Goal: Communication & Community: Answer question/provide support

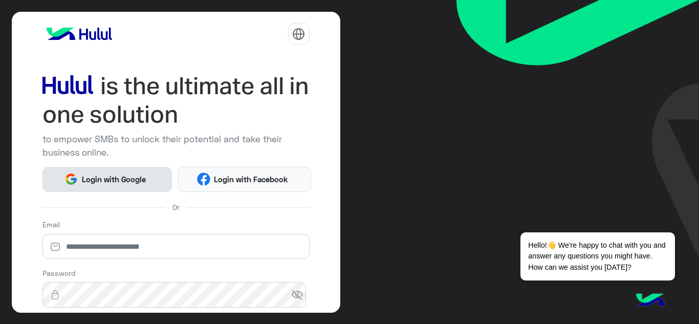
click at [116, 167] on button "Login with Google" at bounding box center [107, 179] width 130 height 25
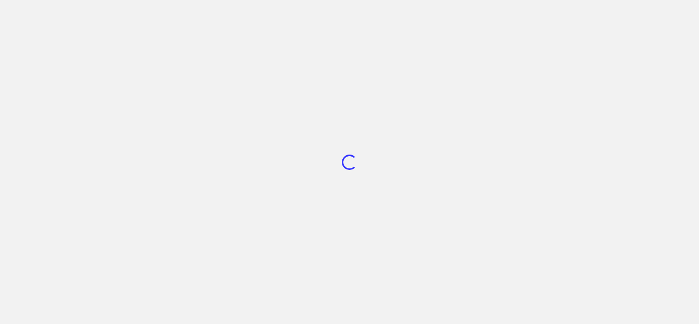
click at [114, 179] on div "Loading..." at bounding box center [349, 162] width 699 height 324
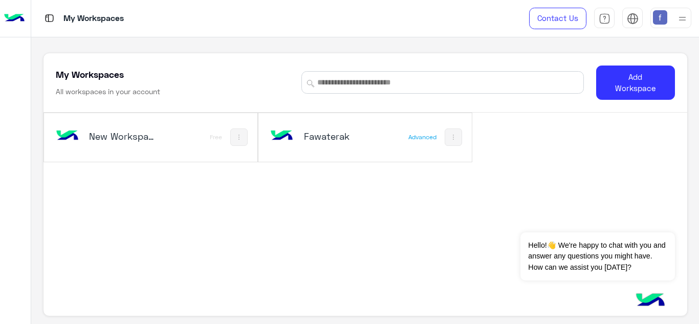
click at [305, 134] on h5 "Fawaterak" at bounding box center [339, 136] width 70 height 12
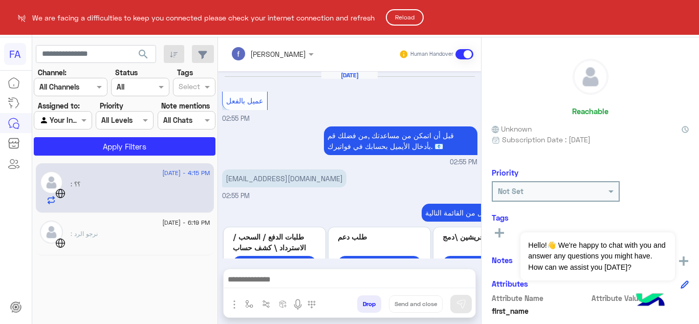
scroll to position [250, 0]
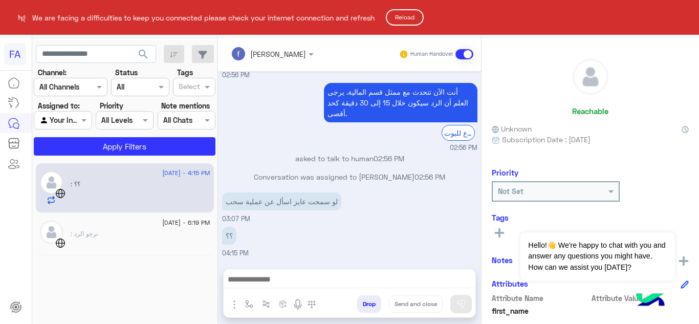
click at [139, 201] on html "FA We are facing a difficulties to keep you connected please check your interne…" at bounding box center [349, 162] width 699 height 324
click at [293, 276] on html "FA We are facing a difficulties to keep you connected please check your interne…" at bounding box center [349, 162] width 699 height 324
click at [290, 281] on html "FA We are facing a difficulties to keep you connected please check your interne…" at bounding box center [349, 162] width 699 height 324
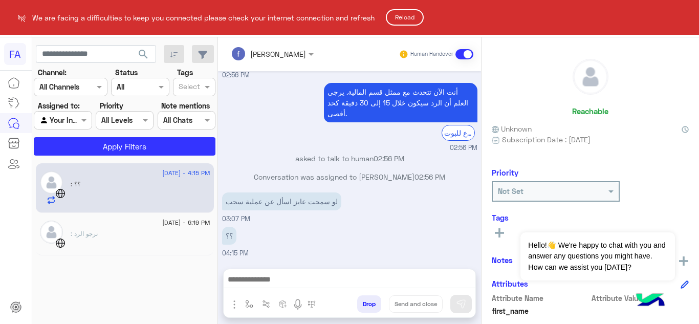
click at [124, 236] on html "FA We are facing a difficulties to keep you connected please check your interne…" at bounding box center [349, 162] width 699 height 324
click at [125, 228] on html "FA We are facing a difficulties to keep you connected please check your interne…" at bounding box center [349, 162] width 699 height 324
click at [138, 196] on html "FA We are facing a difficulties to keep you connected please check your interne…" at bounding box center [349, 162] width 699 height 324
click at [138, 224] on html "FA We are facing a difficulties to keep you connected please check your interne…" at bounding box center [349, 162] width 699 height 324
click at [151, 179] on html "FA We are facing a difficulties to keep you connected please check your interne…" at bounding box center [349, 162] width 699 height 324
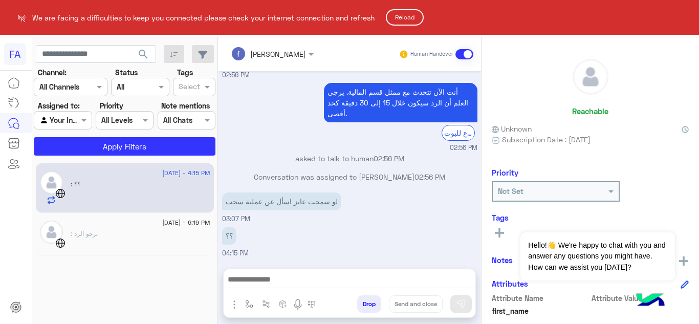
click at [411, 16] on button "Reload" at bounding box center [405, 17] width 38 height 16
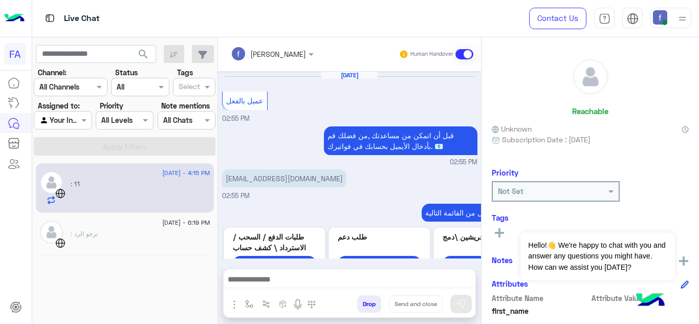
scroll to position [250, 0]
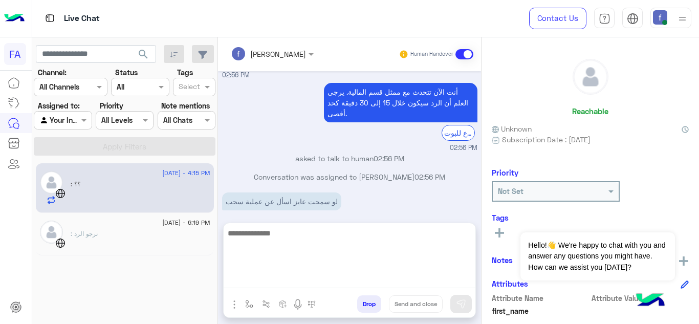
click at [315, 280] on textarea at bounding box center [350, 257] width 252 height 61
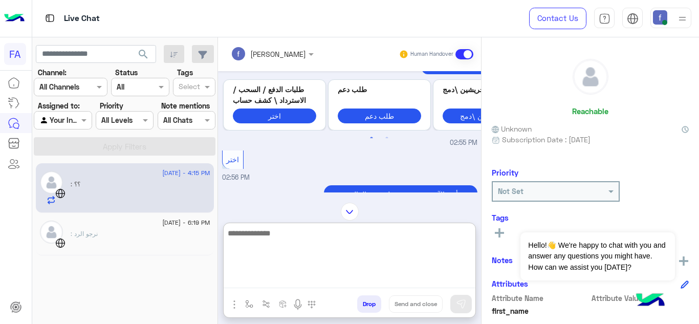
scroll to position [296, 0]
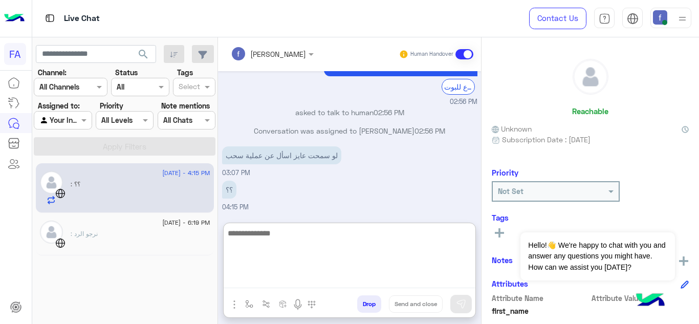
click at [280, 236] on textarea at bounding box center [350, 257] width 252 height 61
click at [438, 235] on textarea "**********" at bounding box center [350, 257] width 252 height 61
click at [382, 243] on textarea "**********" at bounding box center [350, 257] width 252 height 61
type textarea "**********"
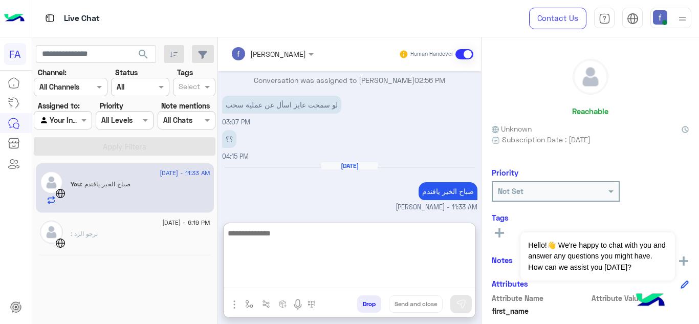
scroll to position [365, 0]
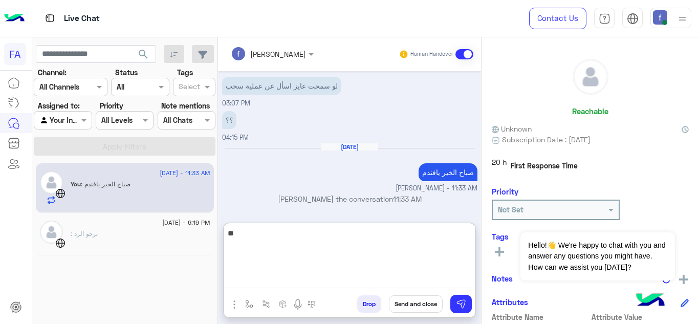
type textarea "*"
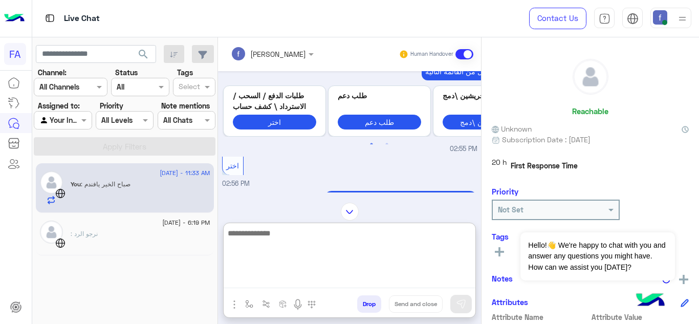
scroll to position [395, 0]
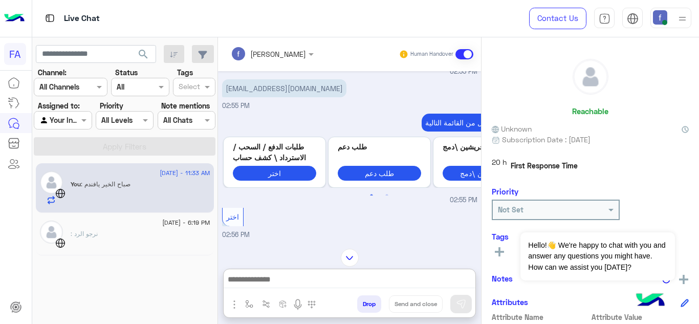
click at [276, 97] on p "[EMAIL_ADDRESS][DOMAIN_NAME]" at bounding box center [284, 88] width 124 height 18
copy app-message "[EMAIL_ADDRESS][DOMAIN_NAME]"
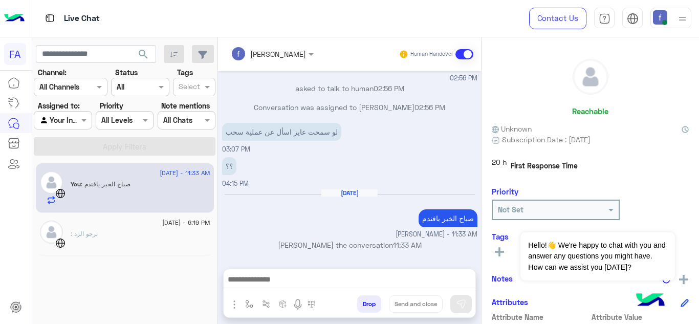
scroll to position [635, 0]
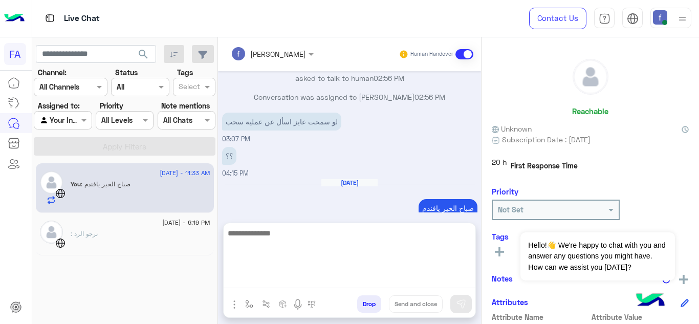
click at [364, 284] on textarea at bounding box center [350, 257] width 252 height 61
type textarea "*"
type textarea "**********"
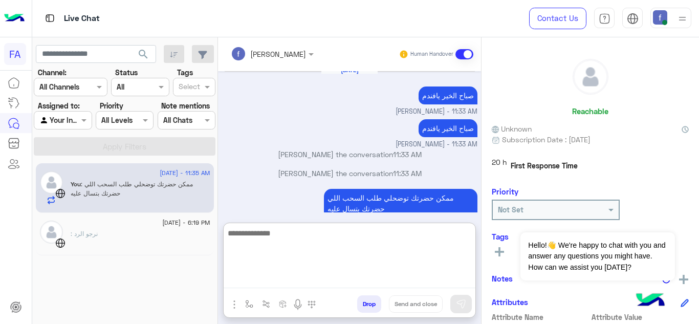
scroll to position [819, 0]
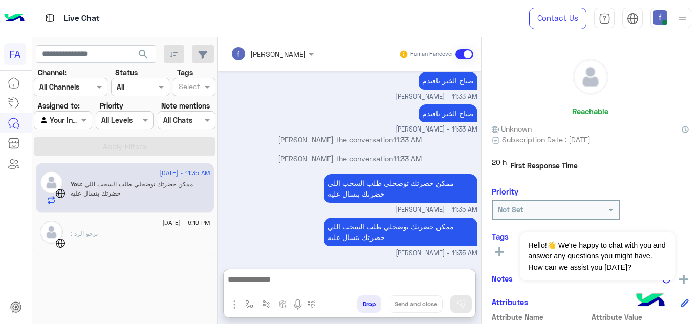
click at [123, 228] on div at bounding box center [141, 228] width 140 height 2
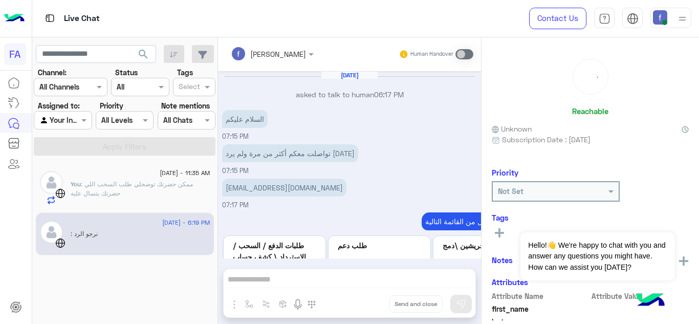
scroll to position [254, 0]
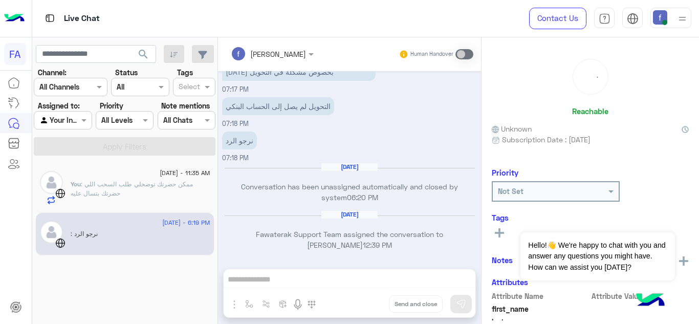
click at [293, 281] on div "[PERSON_NAME] Human Handover [DATE] asked to talk to human 06:17 PM السلام عليك…" at bounding box center [349, 182] width 263 height 291
click at [291, 276] on div "[PERSON_NAME] Human Handover [DATE] asked to talk to human 06:17 PM السلام عليك…" at bounding box center [349, 182] width 263 height 291
